Goal: Task Accomplishment & Management: Complete application form

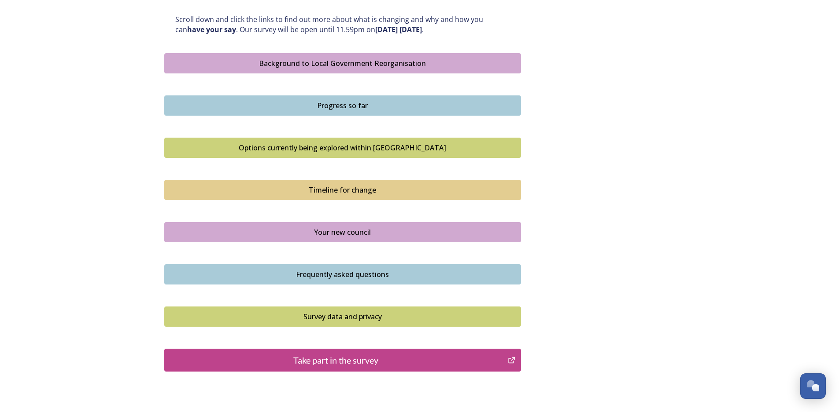
scroll to position [535, 0]
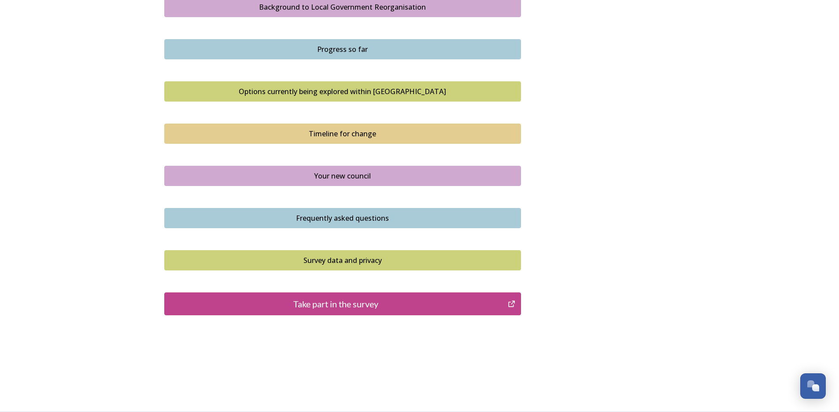
click at [350, 175] on div "Your new council" at bounding box center [342, 176] width 347 height 11
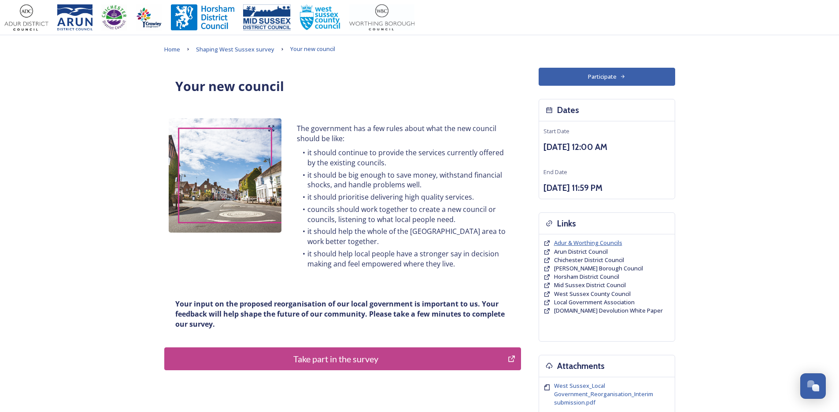
click at [603, 244] on span "Adur & Worthing Councils" at bounding box center [588, 243] width 68 height 8
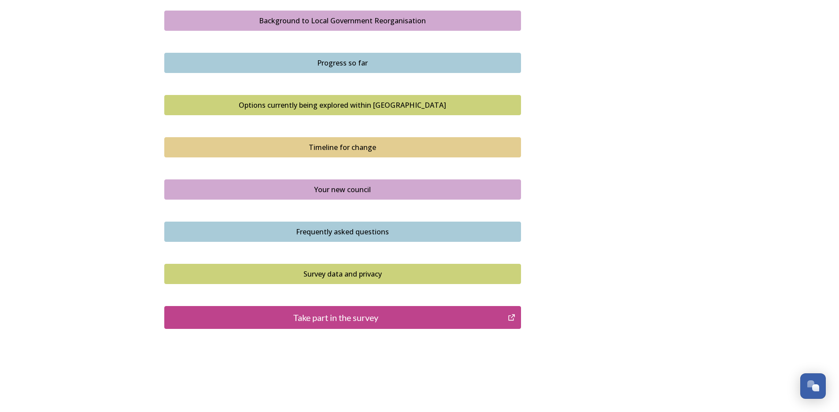
scroll to position [535, 0]
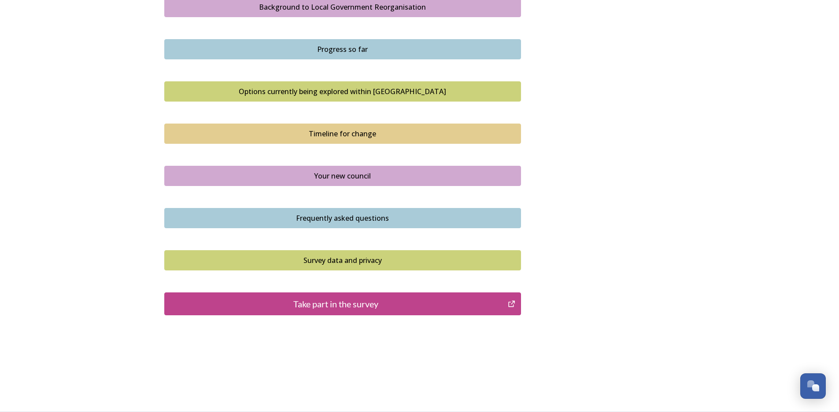
click at [508, 302] on icon "Take part in the survey" at bounding box center [511, 304] width 8 height 9
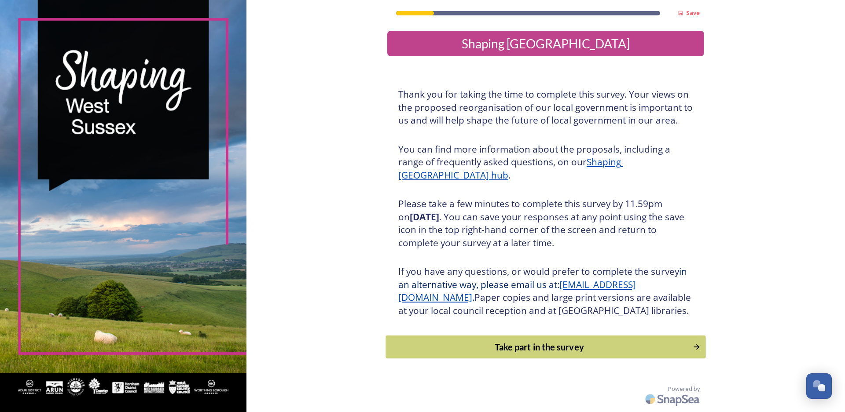
click at [695, 350] on icon "Continue" at bounding box center [697, 348] width 6 height 6
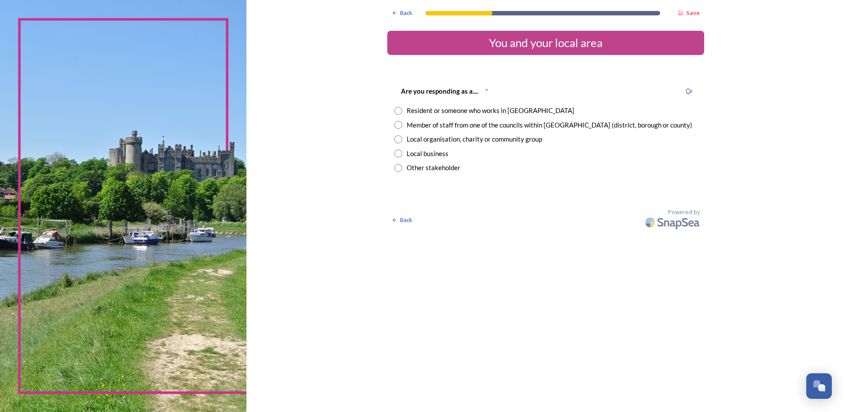
click at [399, 110] on input "radio" at bounding box center [398, 111] width 8 height 8
radio input "true"
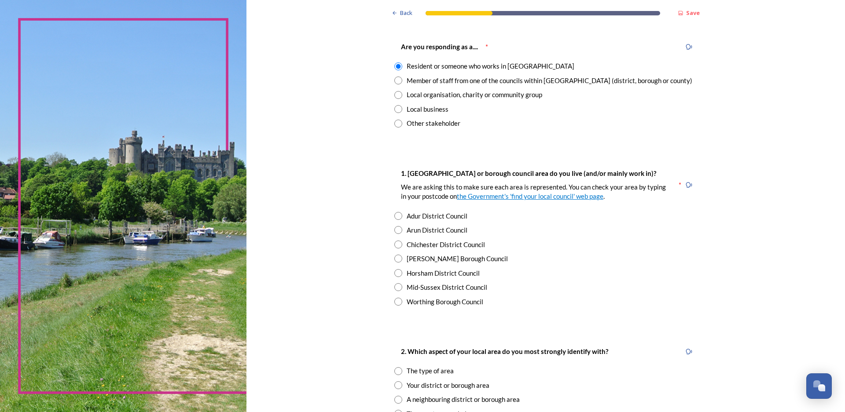
scroll to position [132, 0]
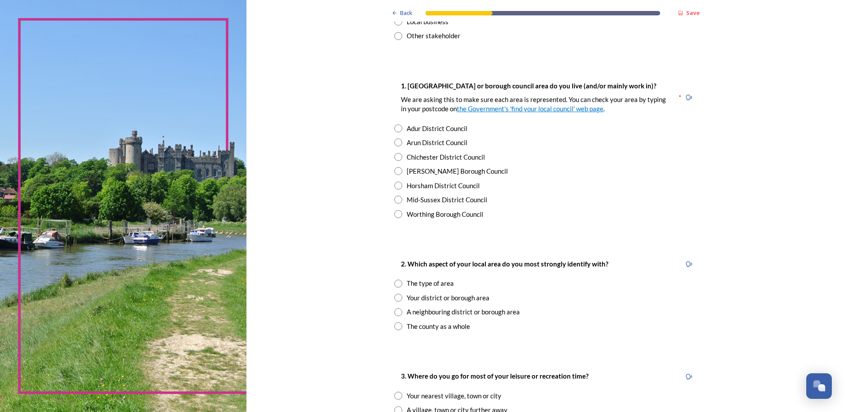
click at [397, 127] on input "radio" at bounding box center [398, 129] width 8 height 8
radio input "true"
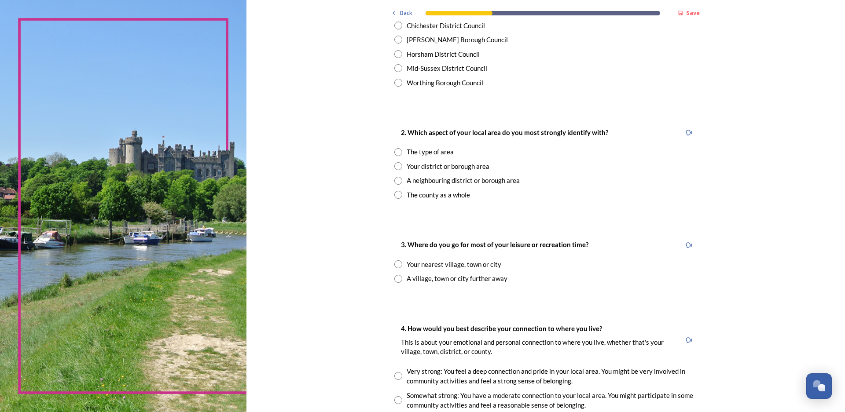
scroll to position [264, 0]
click at [394, 264] on input "radio" at bounding box center [398, 264] width 8 height 8
radio input "true"
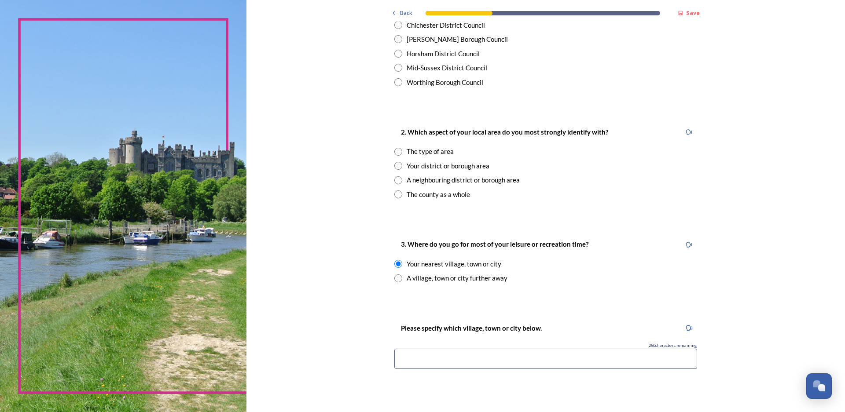
click at [417, 363] on input at bounding box center [545, 359] width 303 height 20
type input "Shoreham or Worthing"
click at [395, 166] on input "radio" at bounding box center [398, 166] width 8 height 8
radio input "true"
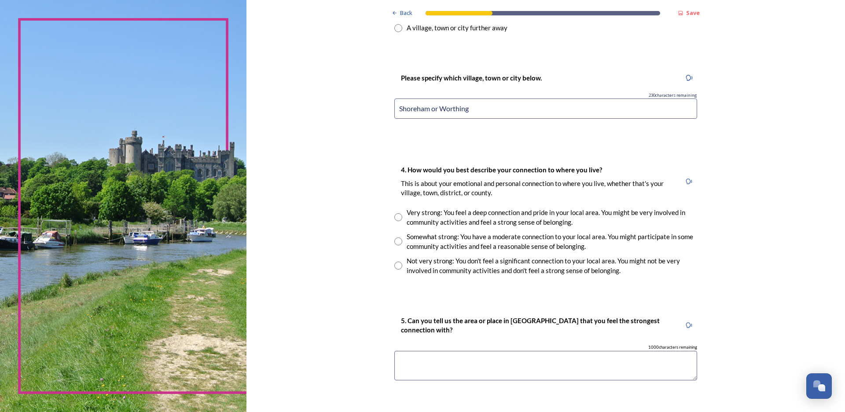
scroll to position [572, 0]
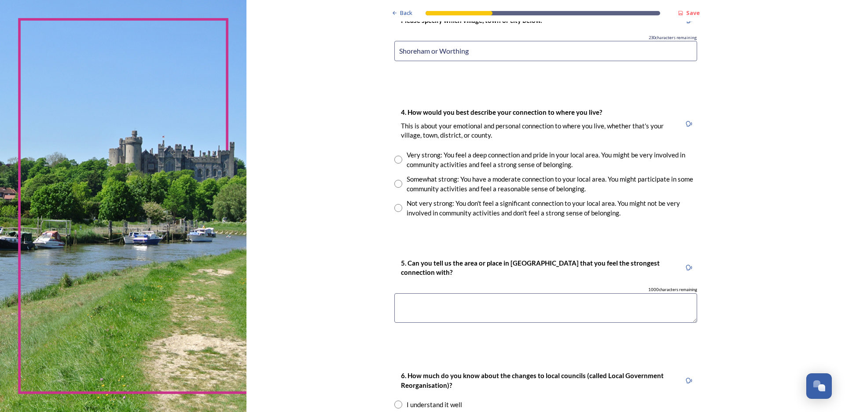
click at [395, 162] on input "radio" at bounding box center [398, 160] width 8 height 8
radio input "true"
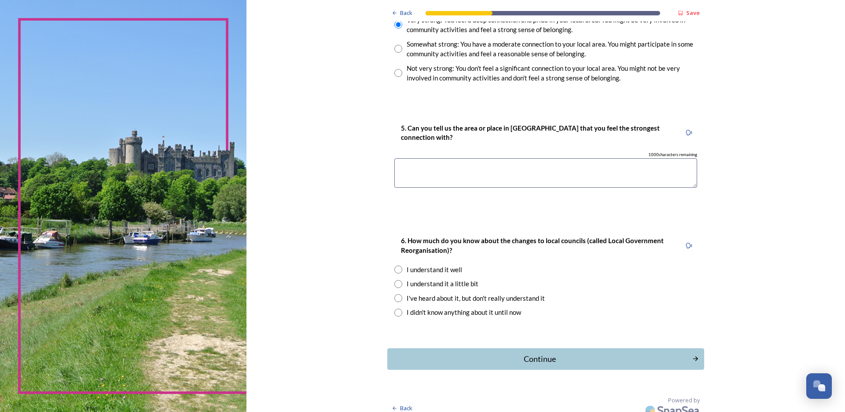
scroll to position [716, 0]
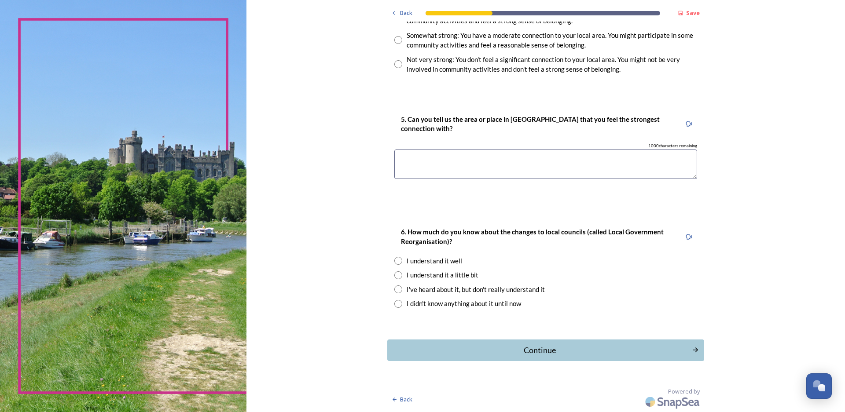
click at [408, 158] on textarea at bounding box center [545, 164] width 303 height 29
type textarea "S"
type textarea "Southwick and Shoreham-by-Sea"
click at [394, 277] on input "radio" at bounding box center [398, 276] width 8 height 8
radio input "true"
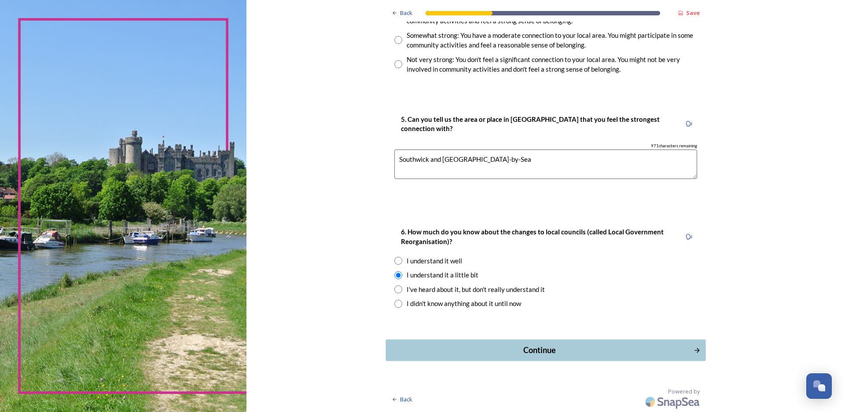
click at [534, 349] on div "Continue" at bounding box center [539, 351] width 298 height 12
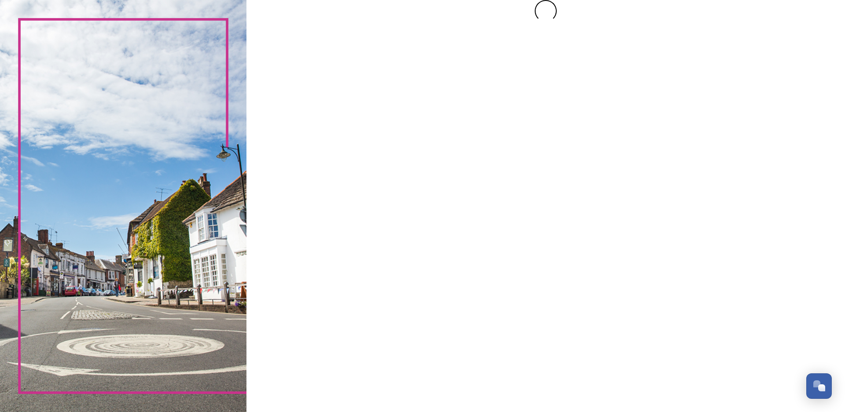
scroll to position [0, 0]
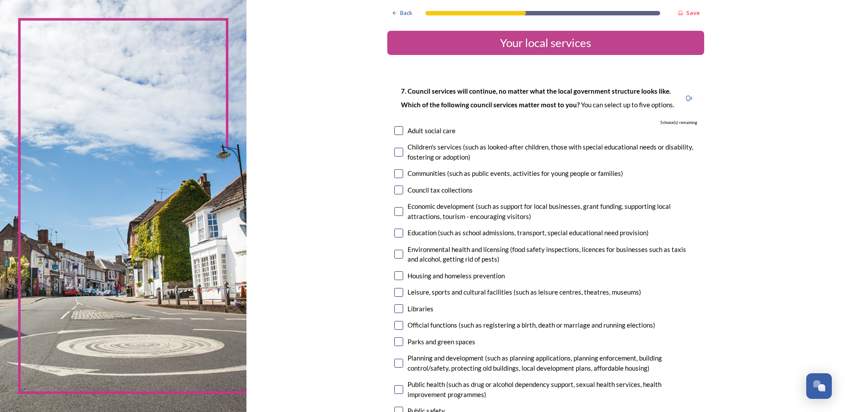
click at [397, 175] on input "checkbox" at bounding box center [398, 173] width 9 height 9
checkbox input "true"
click at [397, 189] on input "checkbox" at bounding box center [398, 190] width 9 height 9
checkbox input "true"
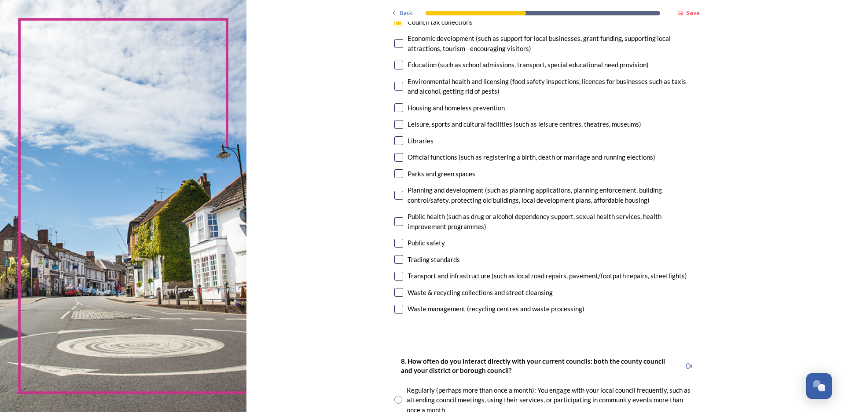
scroll to position [176, 0]
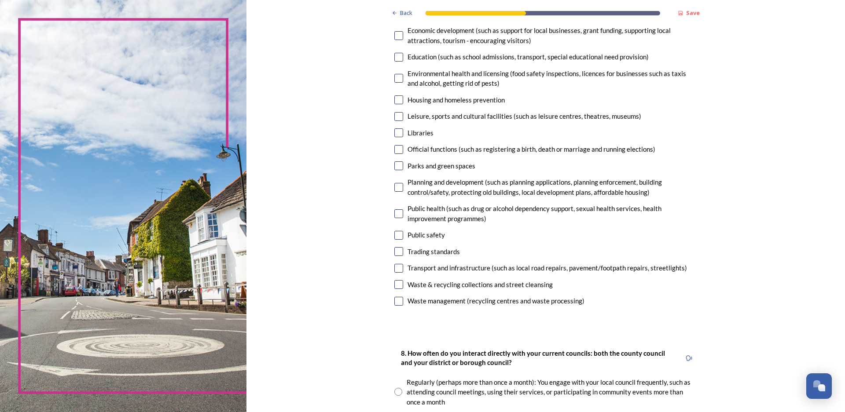
click at [394, 134] on input "checkbox" at bounding box center [398, 133] width 9 height 9
checkbox input "true"
click at [396, 148] on input "checkbox" at bounding box center [398, 149] width 9 height 9
checkbox input "true"
click at [396, 165] on input "checkbox" at bounding box center [398, 166] width 9 height 9
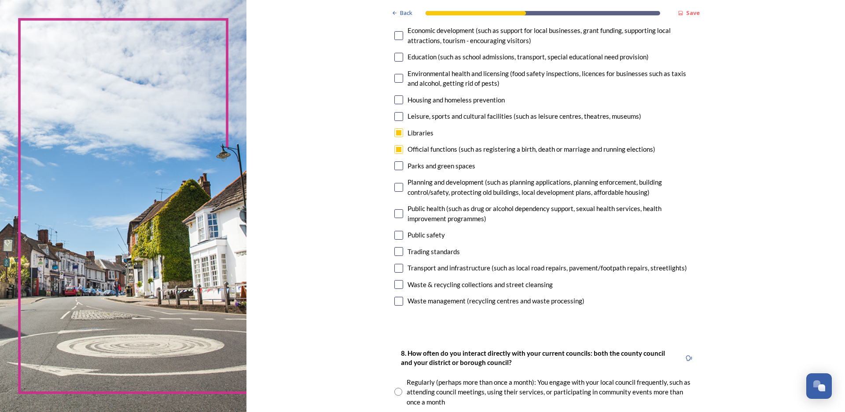
checkbox input "true"
click at [396, 184] on input "checkbox" at bounding box center [398, 187] width 9 height 9
checkbox input "false"
click at [397, 236] on input "checkbox" at bounding box center [398, 235] width 9 height 9
checkbox input "false"
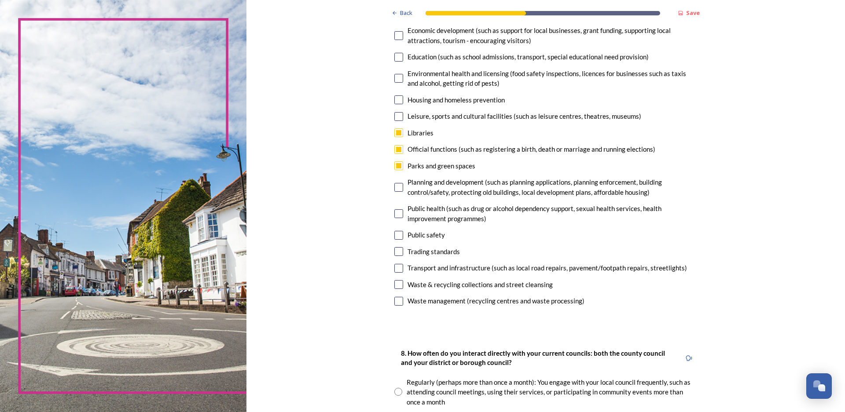
click at [396, 269] on input "checkbox" at bounding box center [398, 268] width 9 height 9
checkbox input "false"
click at [395, 214] on input "checkbox" at bounding box center [398, 214] width 9 height 9
checkbox input "false"
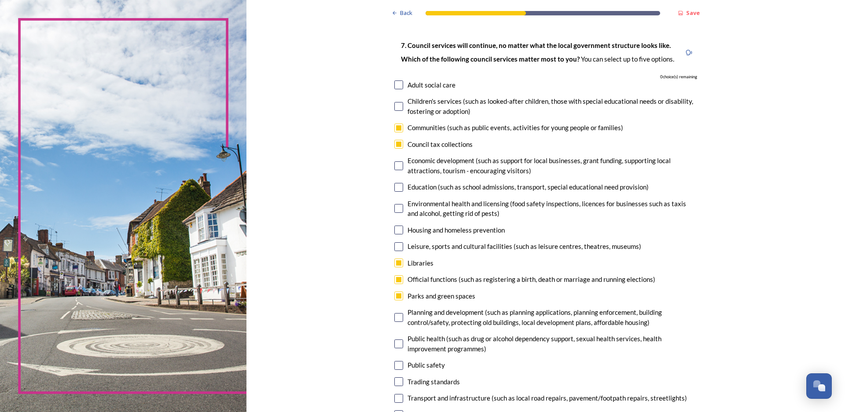
scroll to position [44, 0]
click at [394, 280] on input "checkbox" at bounding box center [398, 281] width 9 height 9
checkbox input "false"
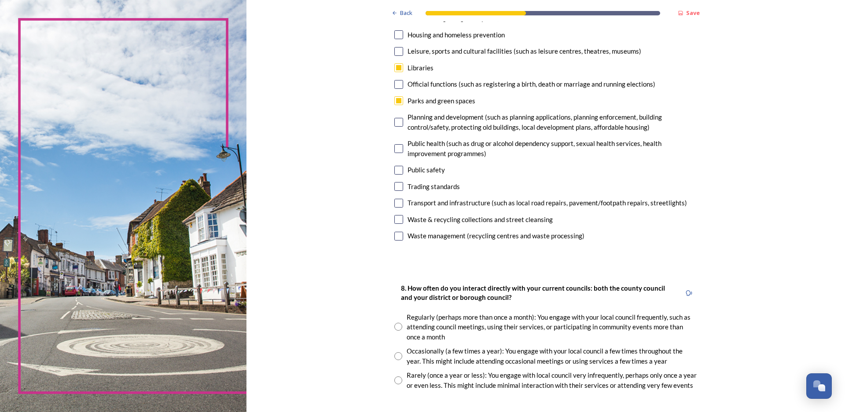
scroll to position [264, 0]
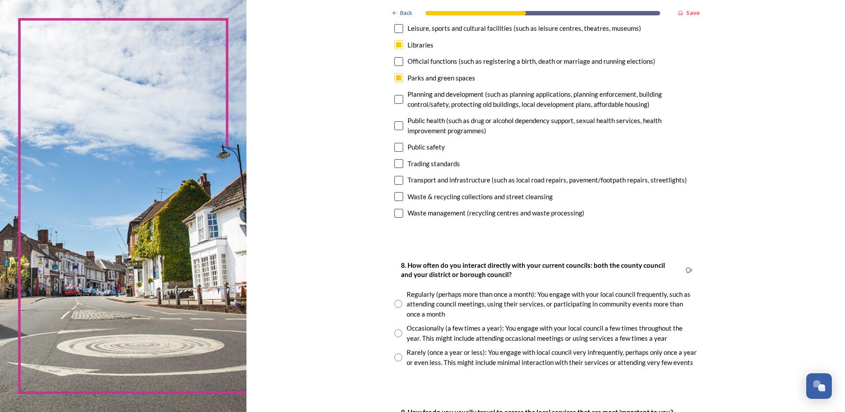
click at [394, 192] on input "checkbox" at bounding box center [398, 196] width 9 height 9
checkbox input "true"
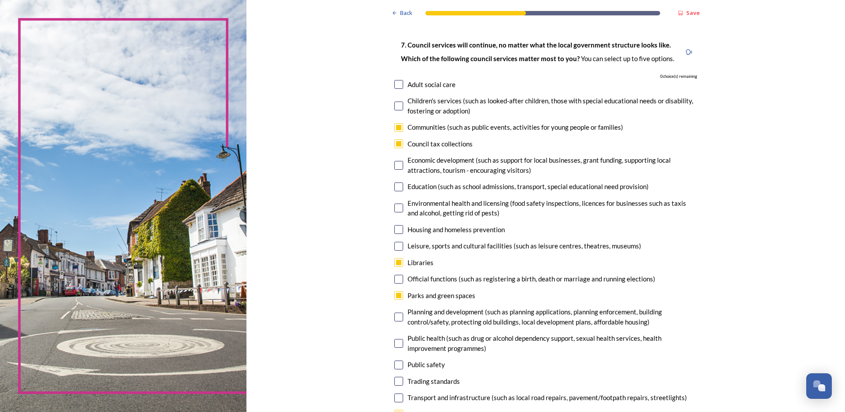
scroll to position [44, 0]
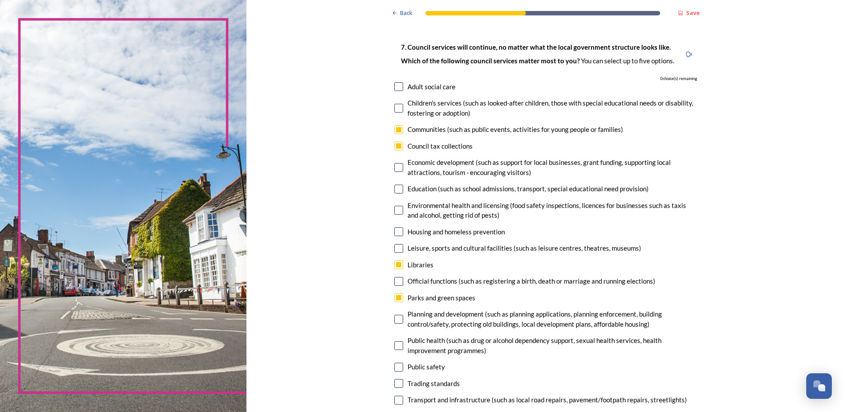
click at [397, 129] on input "checkbox" at bounding box center [398, 129] width 9 height 9
checkbox input "false"
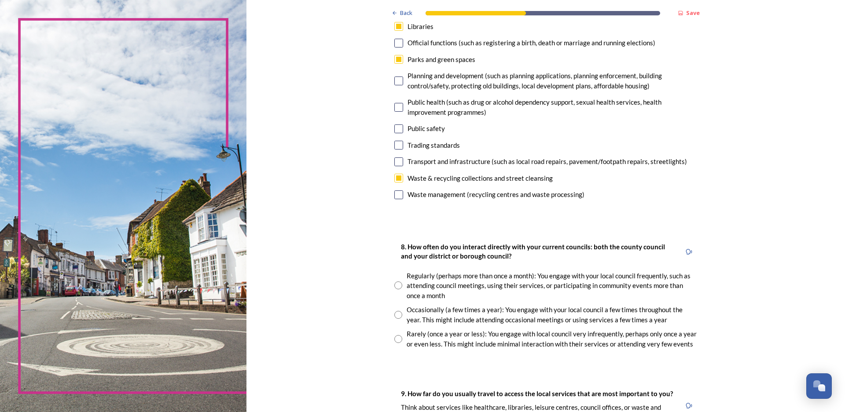
scroll to position [308, 0]
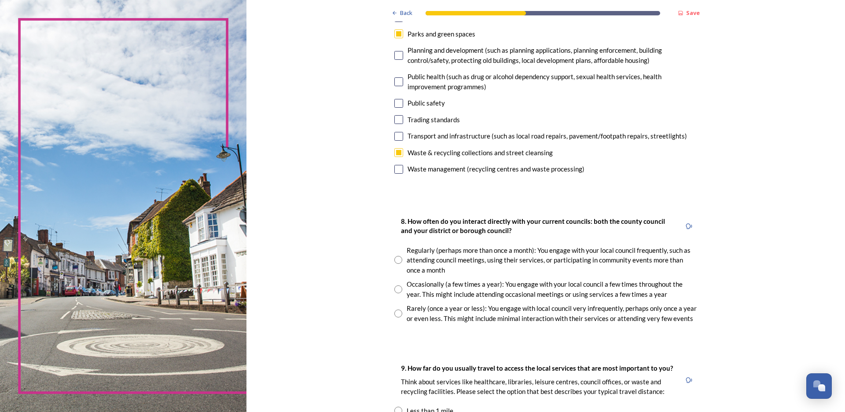
click at [396, 139] on input "checkbox" at bounding box center [398, 136] width 9 height 9
checkbox input "true"
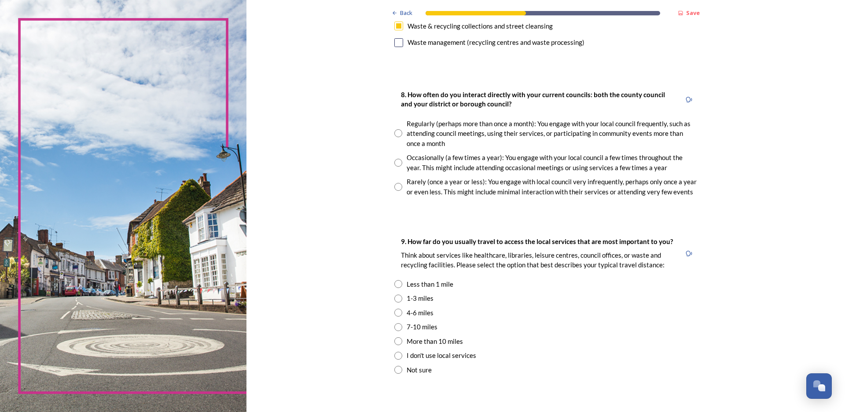
scroll to position [440, 0]
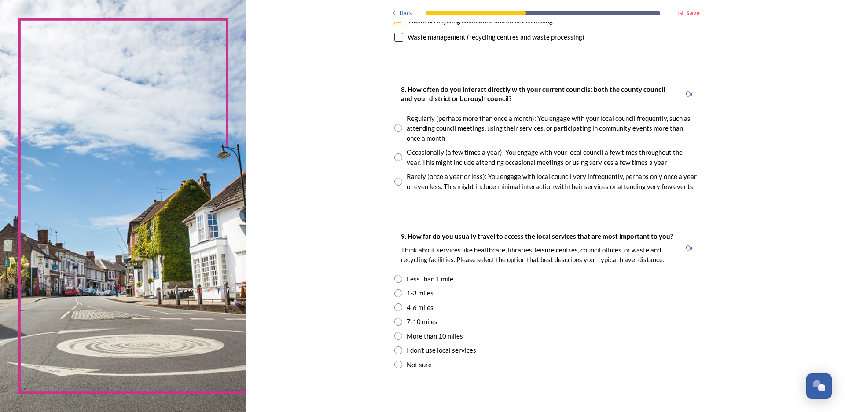
click at [395, 181] on input "radio" at bounding box center [398, 182] width 8 height 8
radio input "true"
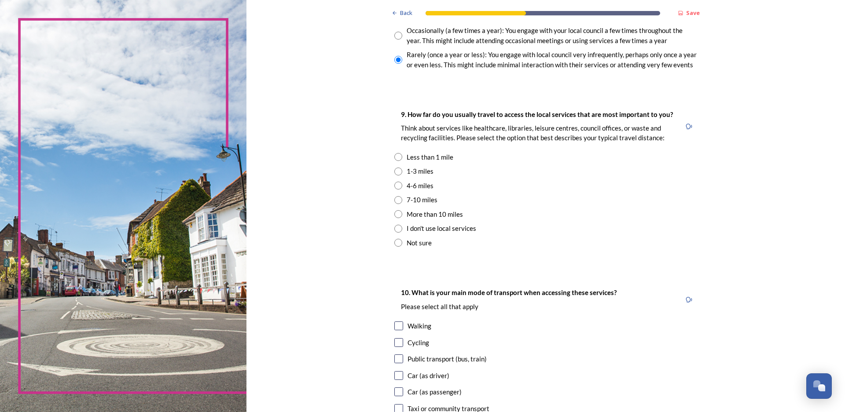
scroll to position [572, 0]
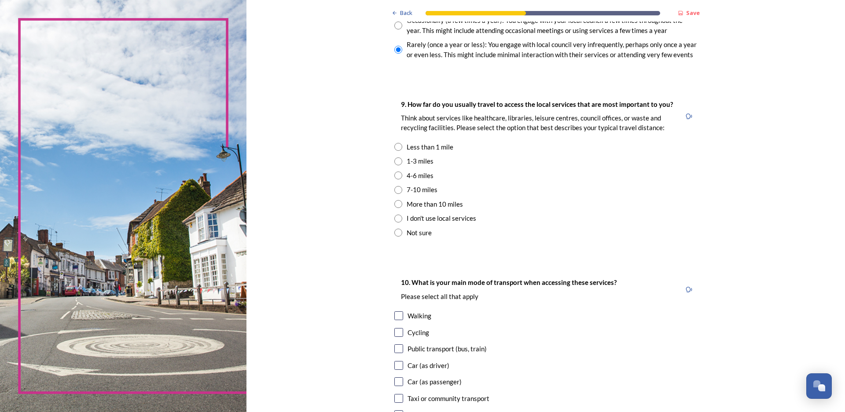
click at [394, 160] on input "radio" at bounding box center [398, 162] width 8 height 8
radio input "true"
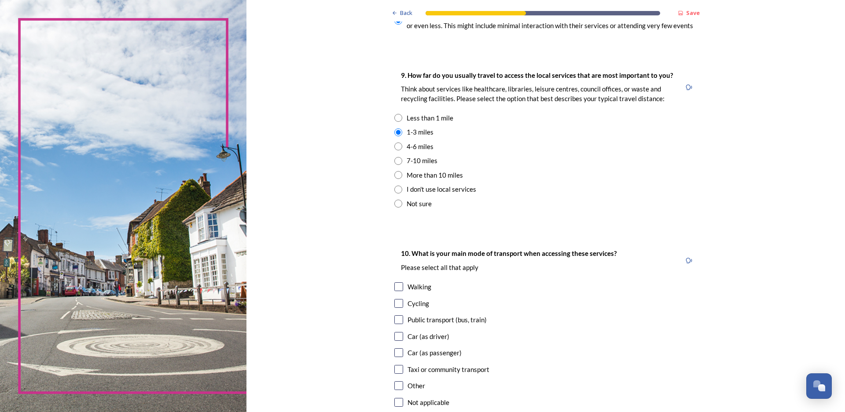
scroll to position [702, 0]
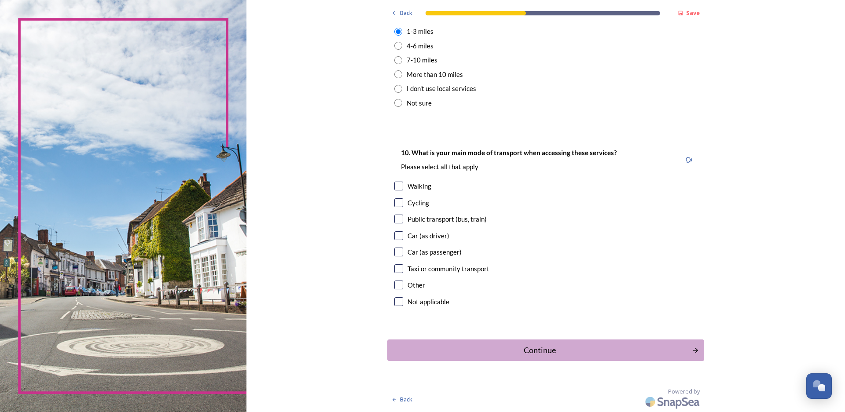
click at [394, 221] on input "checkbox" at bounding box center [398, 219] width 9 height 9
checkbox input "true"
click at [548, 352] on div "Continue" at bounding box center [539, 351] width 298 height 12
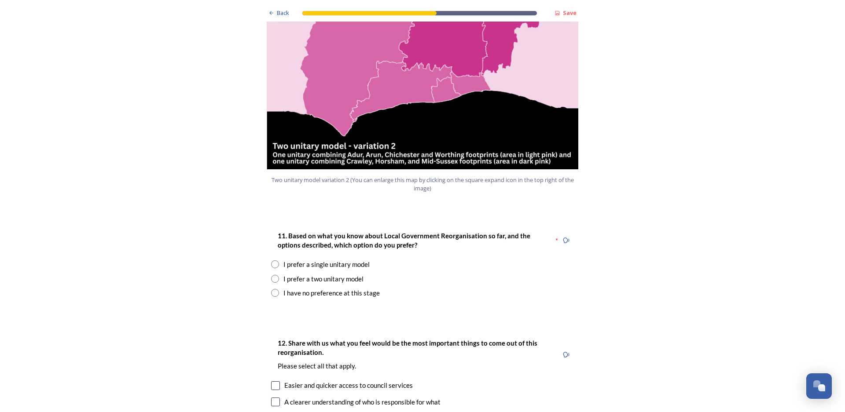
scroll to position [1012, 0]
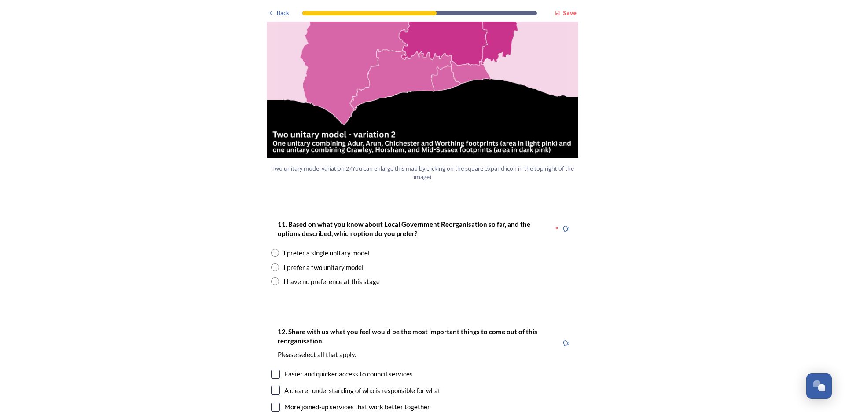
click at [271, 264] on input "radio" at bounding box center [275, 268] width 8 height 8
radio input "true"
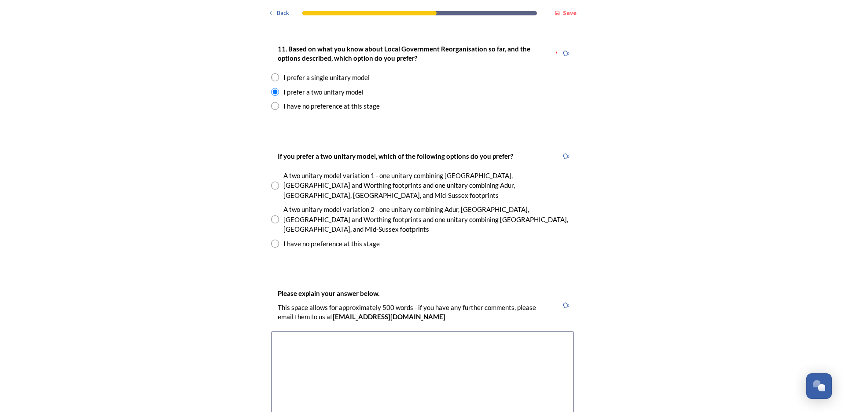
scroll to position [1188, 0]
click at [271, 215] on input "radio" at bounding box center [275, 219] width 8 height 8
radio input "true"
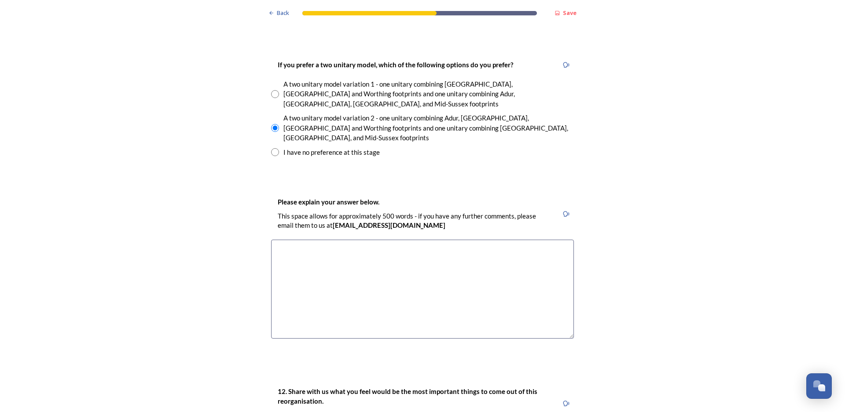
scroll to position [1321, 0]
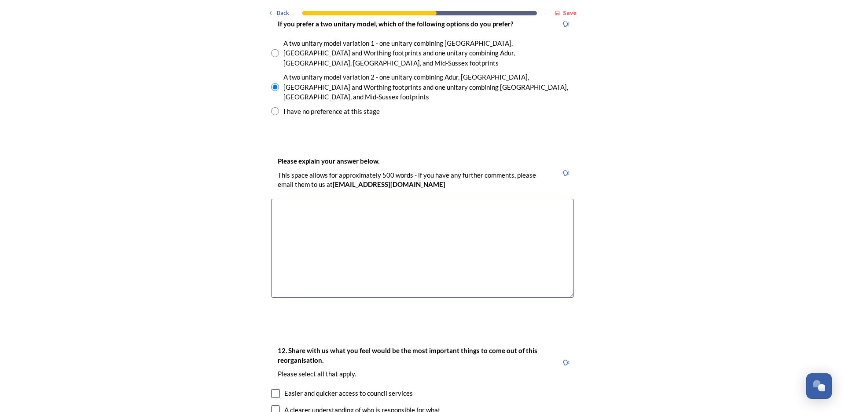
click at [279, 199] on textarea at bounding box center [422, 248] width 303 height 99
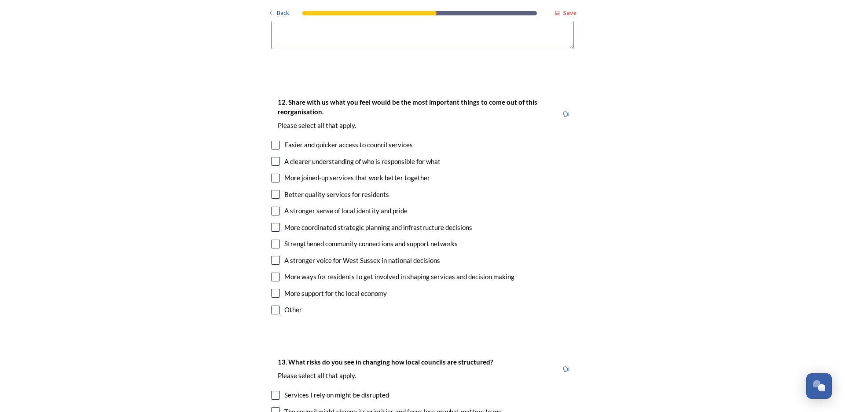
scroll to position [1585, 0]
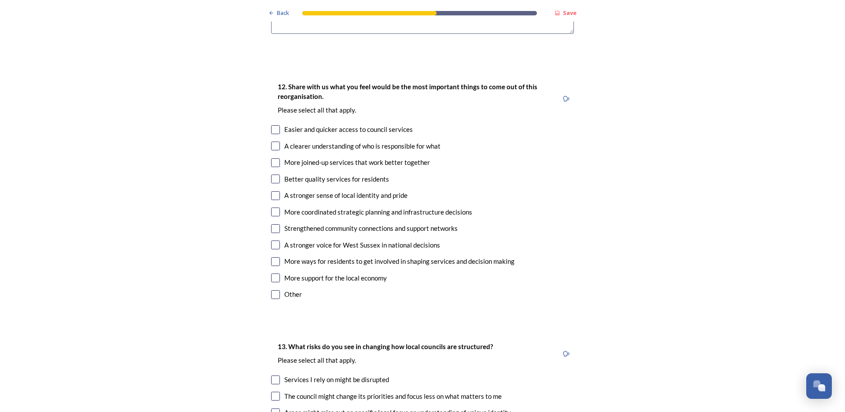
type textarea "Just do not want to become Brighton and Hove, Want to stay West Sussex."
click at [274, 241] on input "checkbox" at bounding box center [275, 245] width 9 height 9
checkbox input "true"
click at [273, 191] on input "checkbox" at bounding box center [275, 195] width 9 height 9
checkbox input "true"
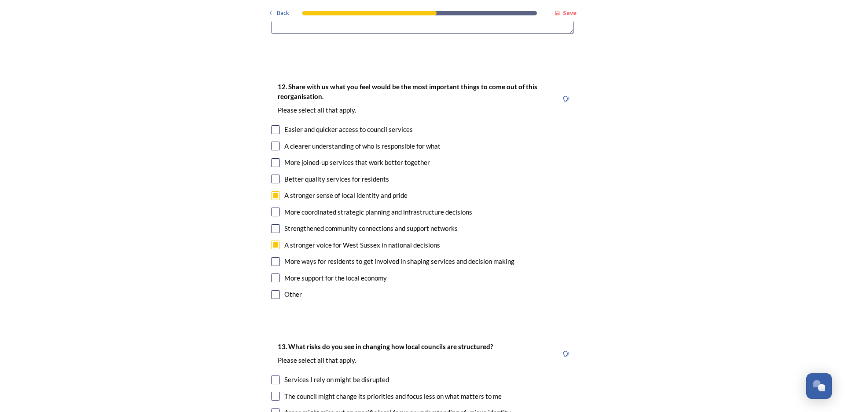
click at [273, 175] on input "checkbox" at bounding box center [275, 179] width 9 height 9
checkbox input "true"
click at [272, 158] on input "checkbox" at bounding box center [275, 162] width 9 height 9
checkbox input "true"
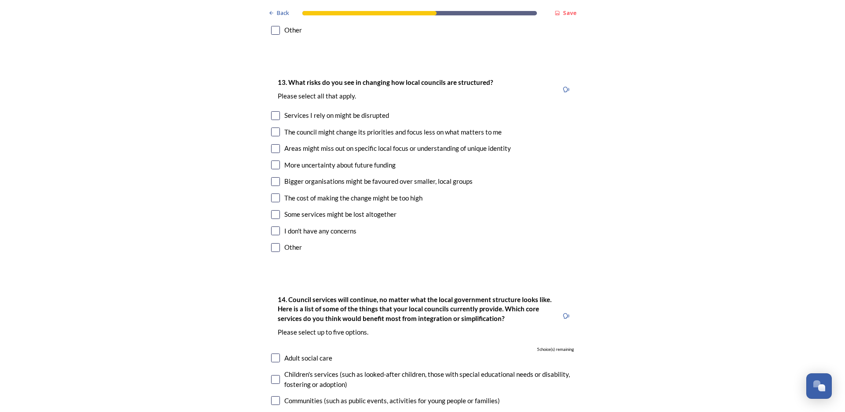
scroll to position [1849, 0]
click at [272, 145] on input "checkbox" at bounding box center [275, 149] width 9 height 9
checkbox input "true"
click at [271, 161] on input "checkbox" at bounding box center [275, 165] width 9 height 9
checkbox input "true"
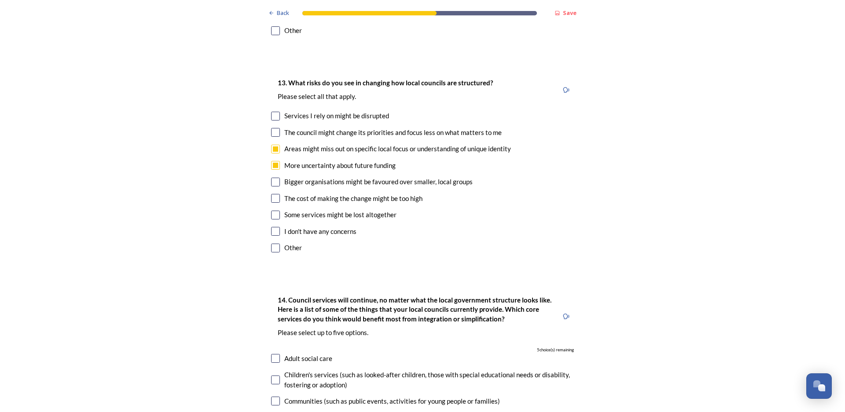
click at [274, 211] on input "checkbox" at bounding box center [275, 215] width 9 height 9
checkbox input "true"
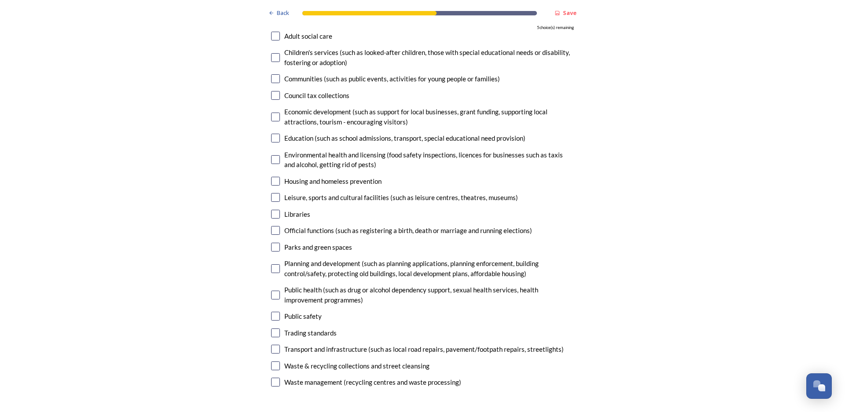
scroll to position [2201, 0]
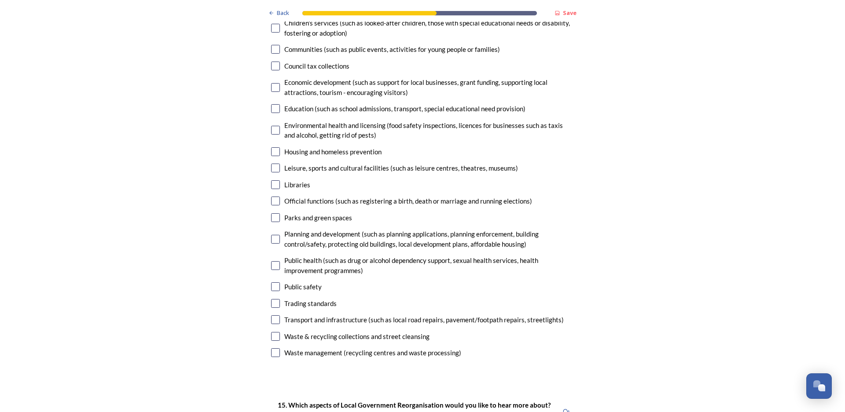
click at [271, 235] on input "checkbox" at bounding box center [275, 239] width 9 height 9
checkbox input "true"
click at [271, 283] on input "checkbox" at bounding box center [275, 287] width 9 height 9
checkbox input "true"
click at [271, 316] on input "checkbox" at bounding box center [275, 320] width 9 height 9
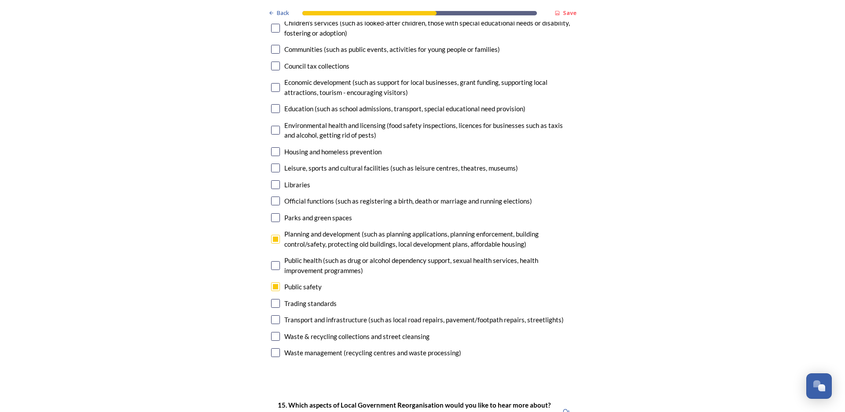
checkbox input "true"
click at [276, 332] on input "checkbox" at bounding box center [275, 336] width 9 height 9
checkbox input "true"
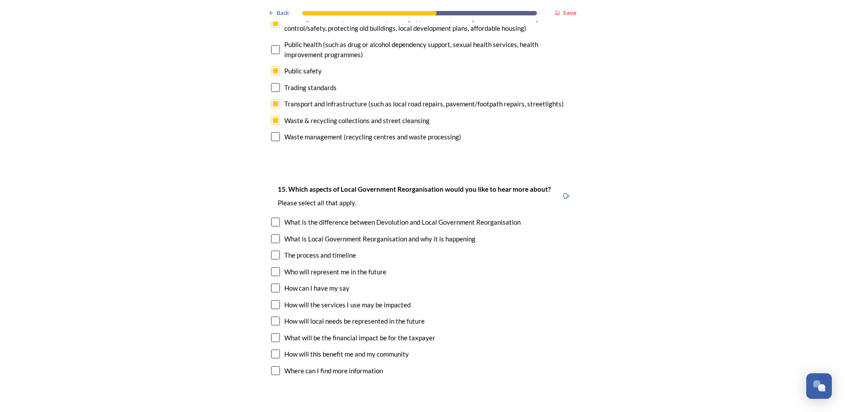
scroll to position [2421, 0]
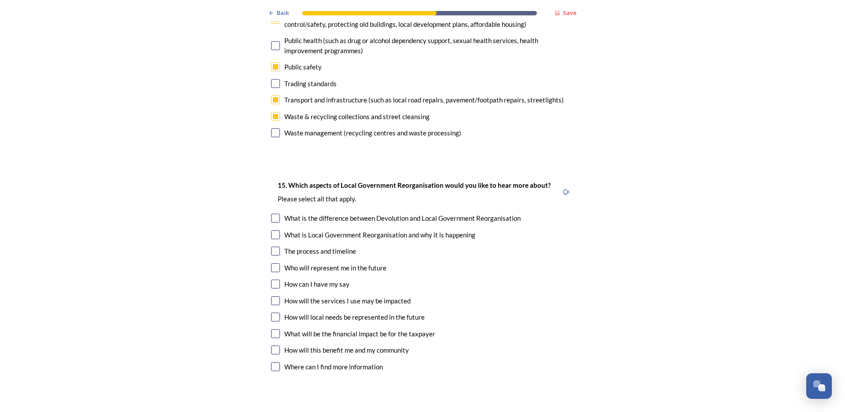
click at [271, 214] on input "checkbox" at bounding box center [275, 218] width 9 height 9
checkbox input "true"
click at [276, 280] on input "checkbox" at bounding box center [275, 284] width 9 height 9
checkbox input "true"
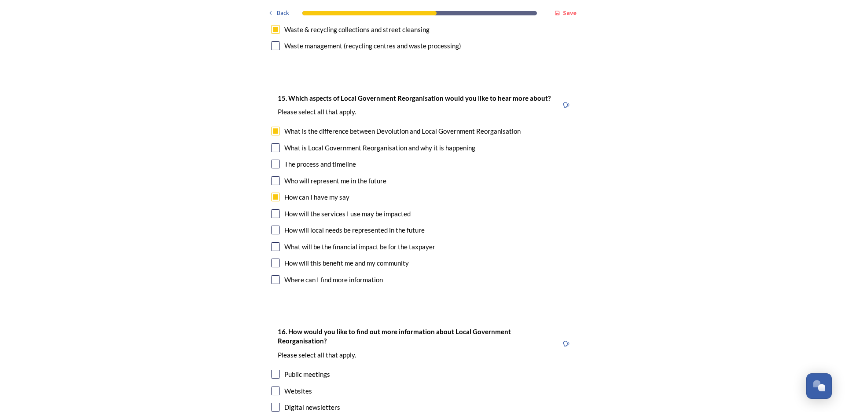
scroll to position [2509, 0]
click at [273, 225] on input "checkbox" at bounding box center [275, 229] width 9 height 9
checkbox input "true"
click at [273, 206] on div "15. Which aspects of Local Government Reorganisation would you like to hear mor…" at bounding box center [422, 189] width 317 height 212
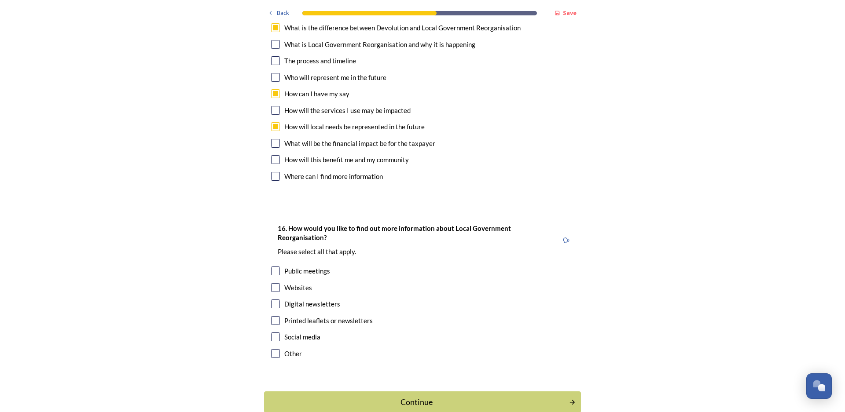
scroll to position [2618, 0]
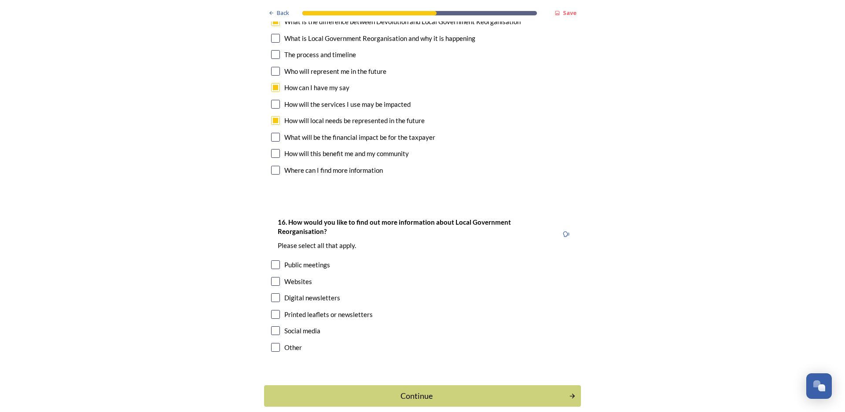
click at [271, 277] on input "checkbox" at bounding box center [275, 281] width 9 height 9
checkbox input "true"
click at [272, 310] on input "checkbox" at bounding box center [275, 314] width 9 height 9
checkbox input "true"
click at [408, 390] on div "Continue" at bounding box center [417, 396] width 298 height 12
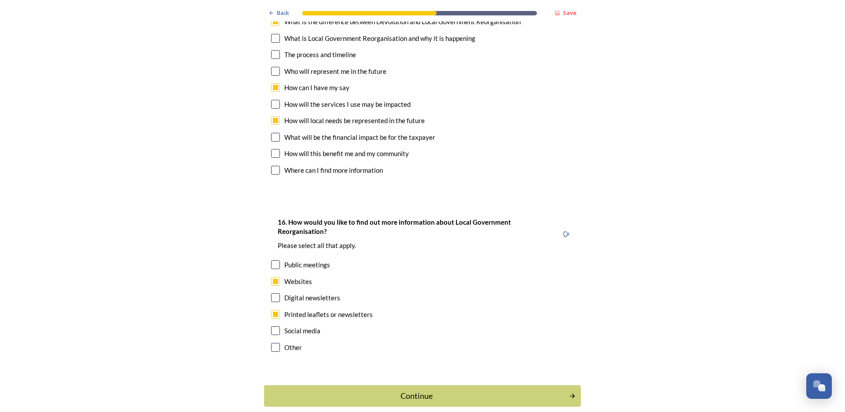
scroll to position [0, 0]
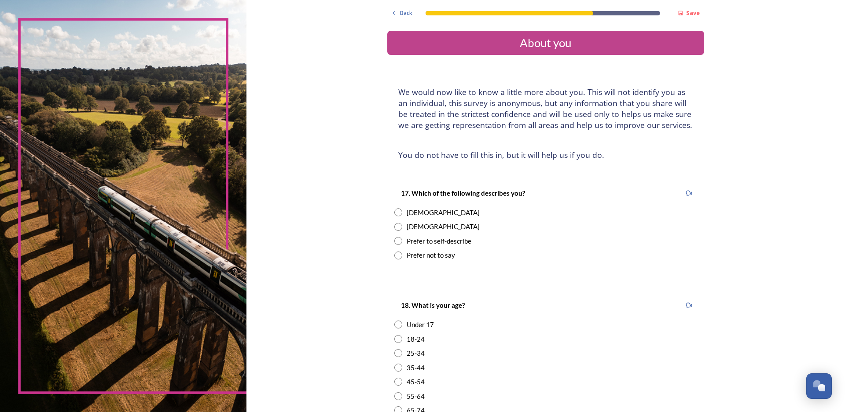
click at [396, 212] on input "radio" at bounding box center [398, 213] width 8 height 8
radio input "true"
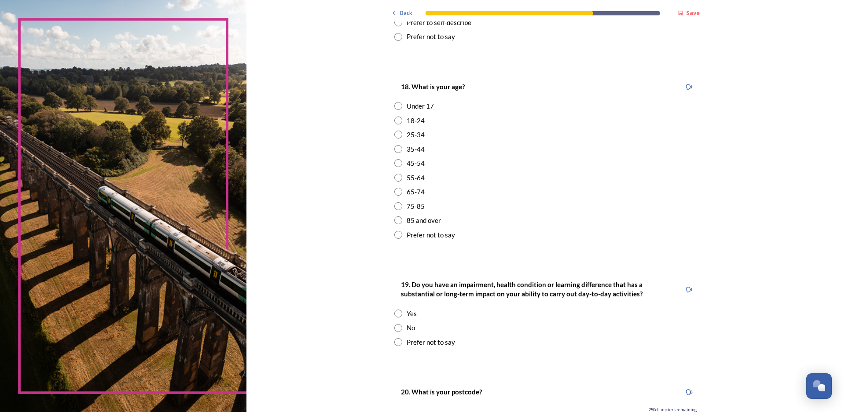
scroll to position [220, 0]
click at [396, 205] on input "radio" at bounding box center [398, 205] width 8 height 8
radio input "true"
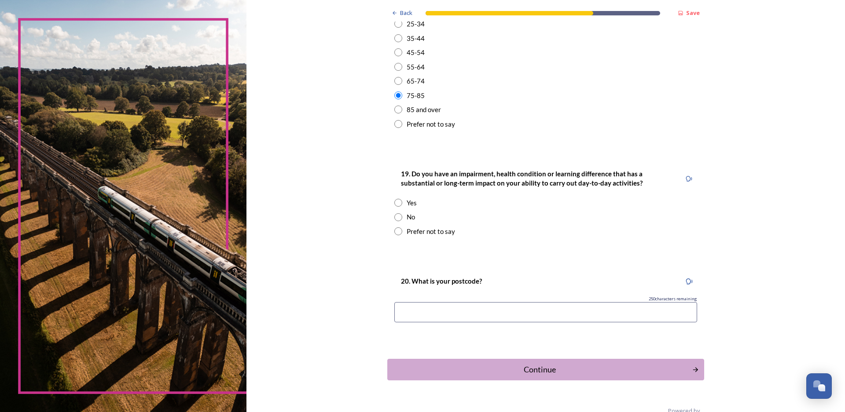
scroll to position [349, 0]
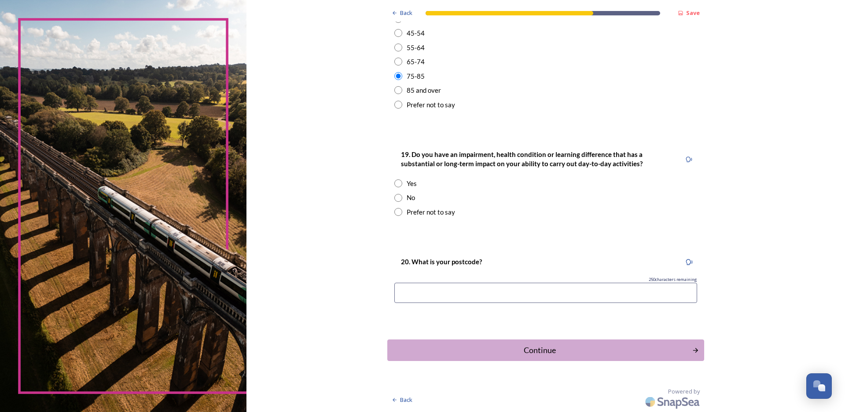
click at [406, 293] on input at bounding box center [545, 293] width 303 height 20
type input "BN43 6HT"
click at [535, 355] on div "Continue" at bounding box center [539, 351] width 298 height 12
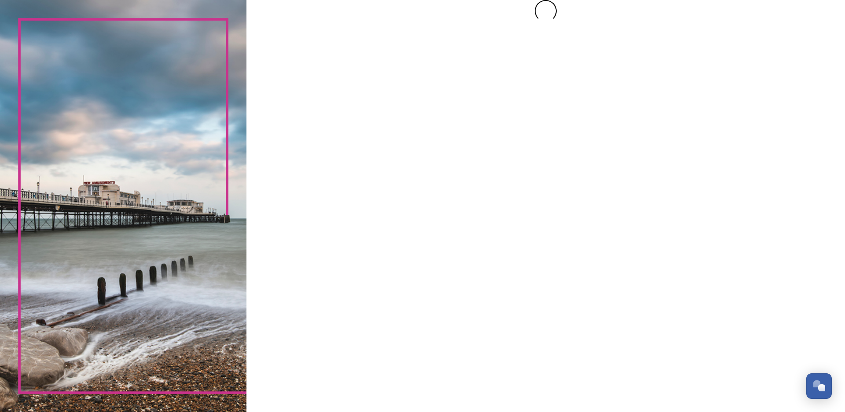
scroll to position [0, 0]
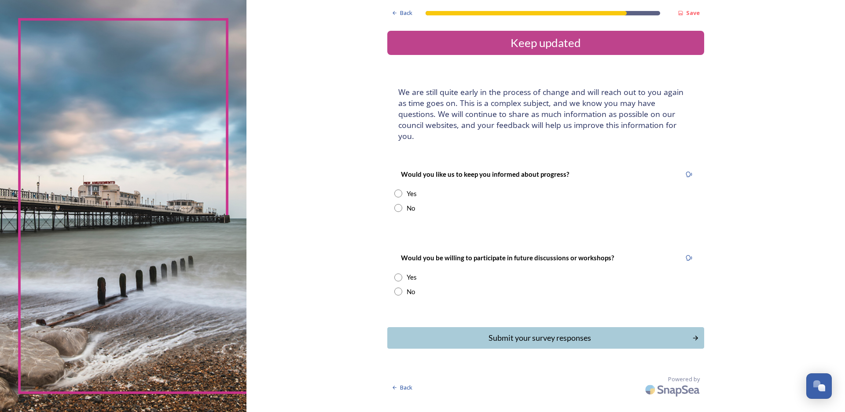
click at [398, 190] on input "radio" at bounding box center [398, 194] width 8 height 8
radio input "true"
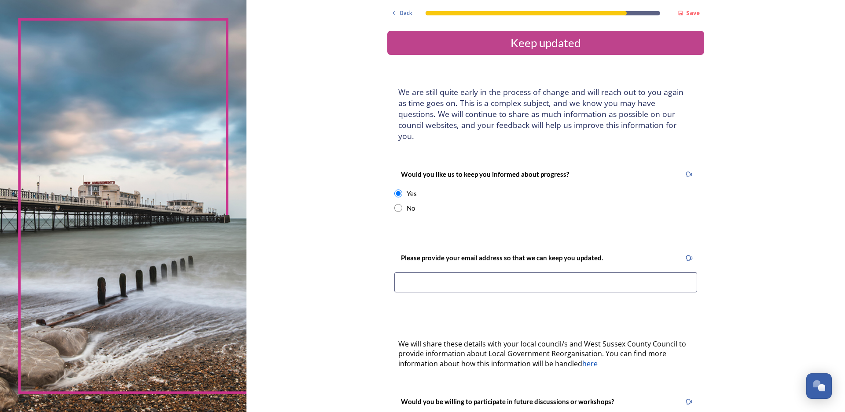
click at [401, 272] on input at bounding box center [545, 282] width 303 height 20
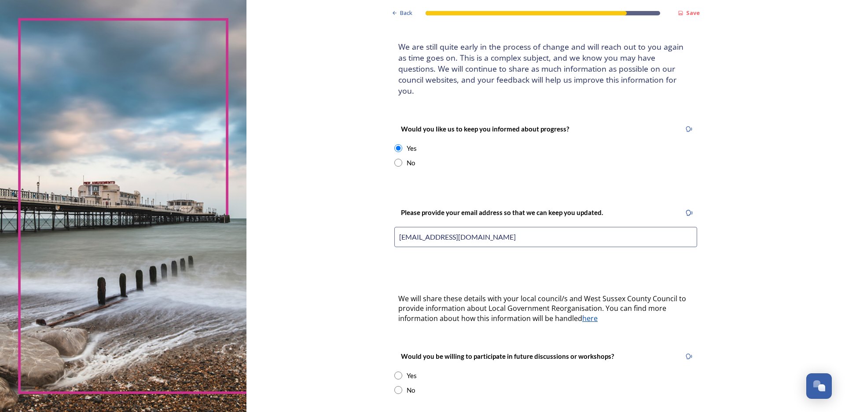
scroll to position [121, 0]
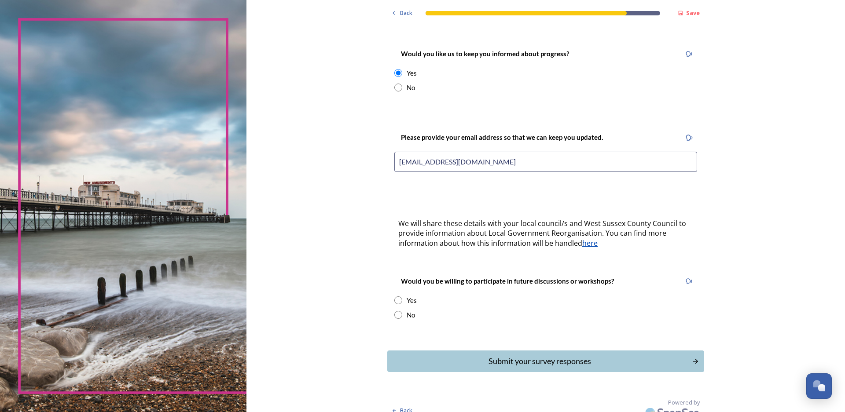
type input "angelahills531@hotmail.com"
click at [394, 311] on input "radio" at bounding box center [398, 315] width 8 height 8
radio input "true"
click at [550, 356] on div "Submit your survey responses" at bounding box center [539, 362] width 298 height 12
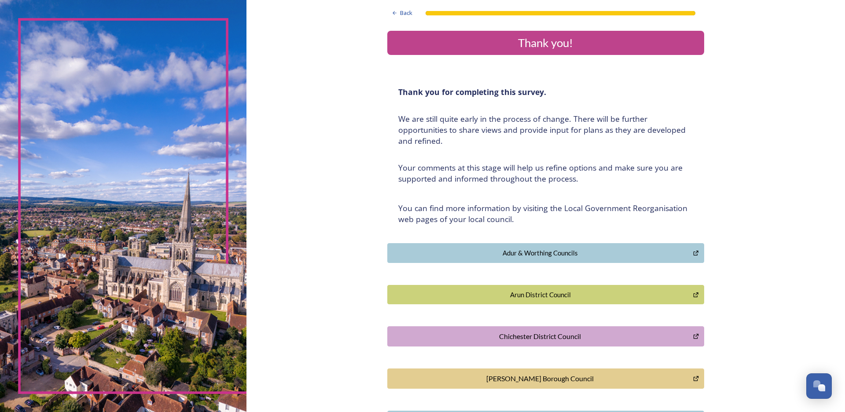
click at [541, 246] on button "Adur & Worthing Councils" at bounding box center [545, 253] width 317 height 20
